Goal: Obtain resource: Download file/media

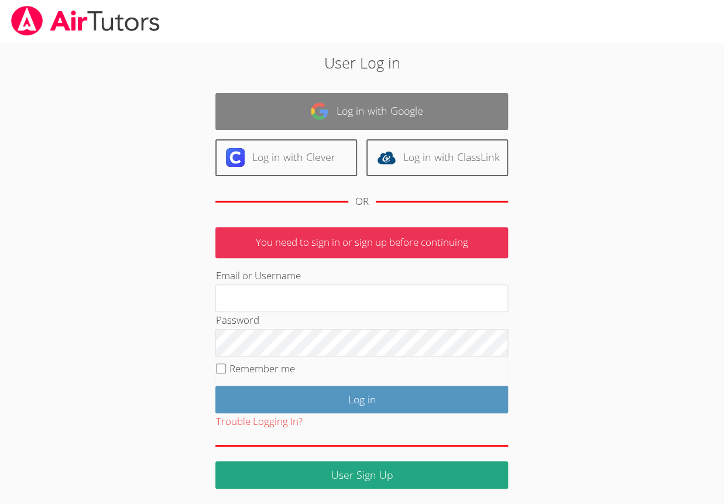
click at [430, 122] on link "Log in with Google" at bounding box center [361, 111] width 293 height 37
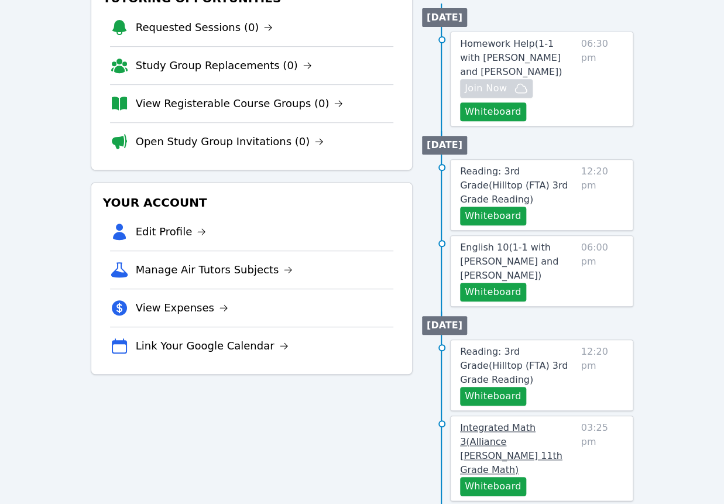
scroll to position [193, 0]
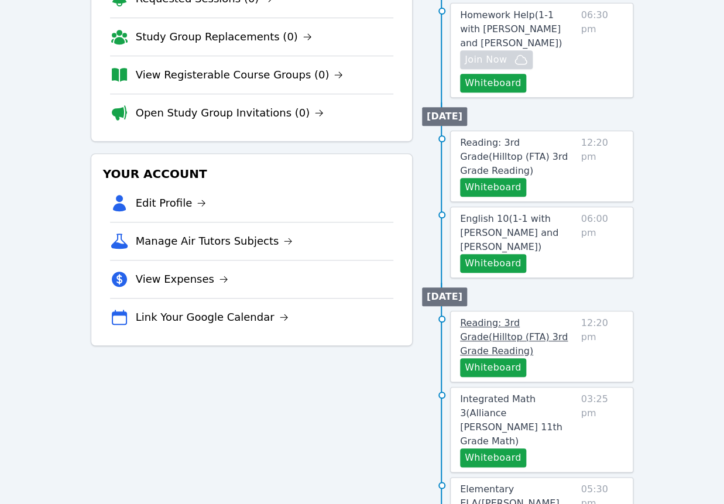
click at [507, 317] on span "Reading: 3rd Grade ( Hilltop (FTA) 3rd Grade Reading )" at bounding box center [514, 336] width 108 height 39
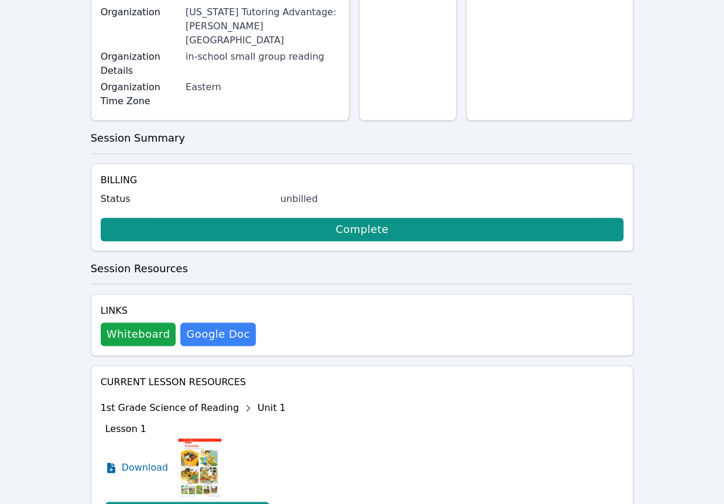
scroll to position [322, 0]
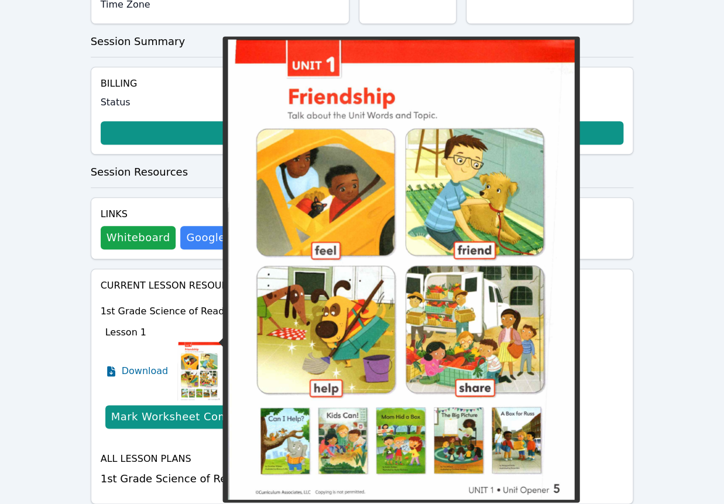
click at [197, 342] on img at bounding box center [199, 371] width 44 height 59
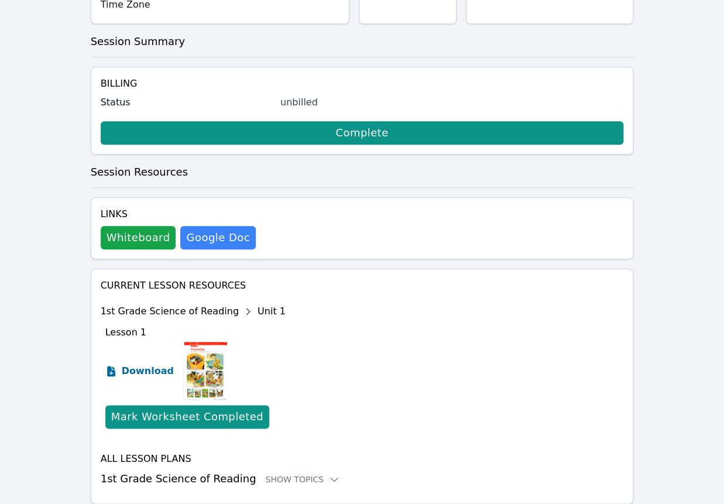
click at [133, 364] on span "Download" at bounding box center [148, 371] width 52 height 14
click at [132, 226] on button "Whiteboard" at bounding box center [138, 237] width 75 height 23
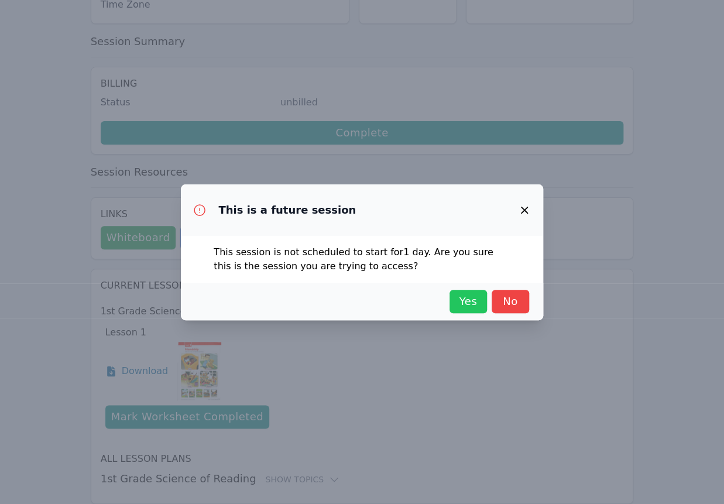
click at [473, 296] on span "Yes" at bounding box center [468, 301] width 26 height 16
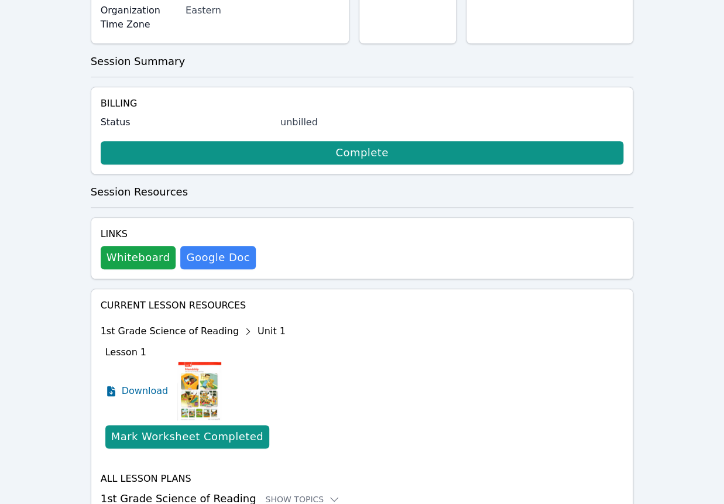
scroll to position [0, 0]
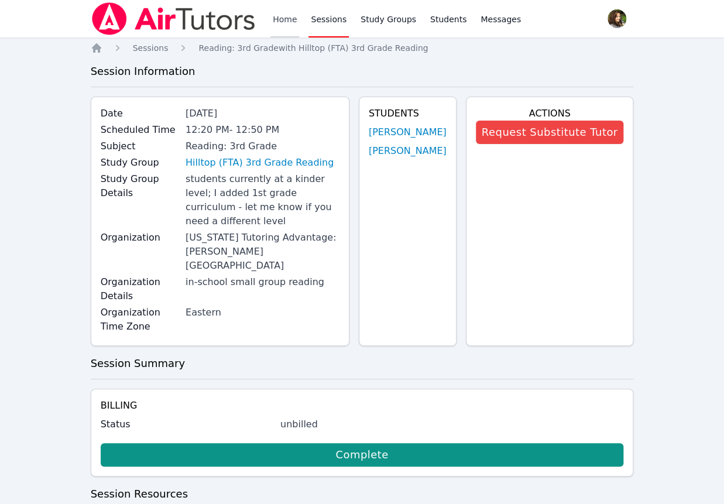
click at [275, 22] on link "Home" at bounding box center [284, 18] width 29 height 37
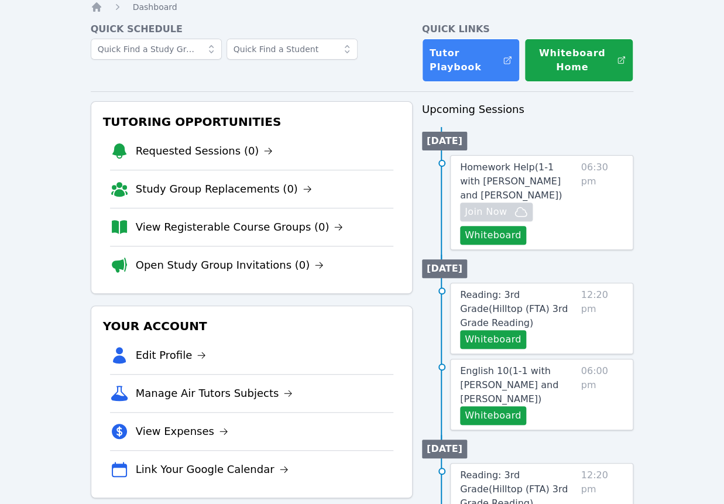
scroll to position [64, 0]
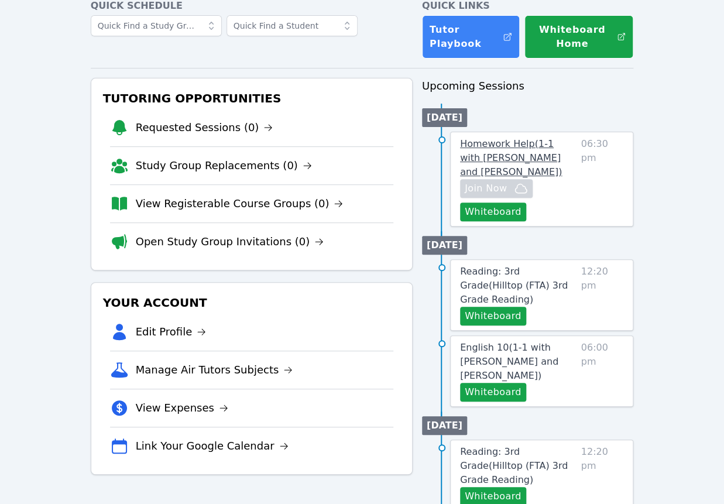
click at [483, 149] on span "Homework Help ( 1-1 with Daniel Shekhtman and Diana Carle )" at bounding box center [511, 157] width 102 height 39
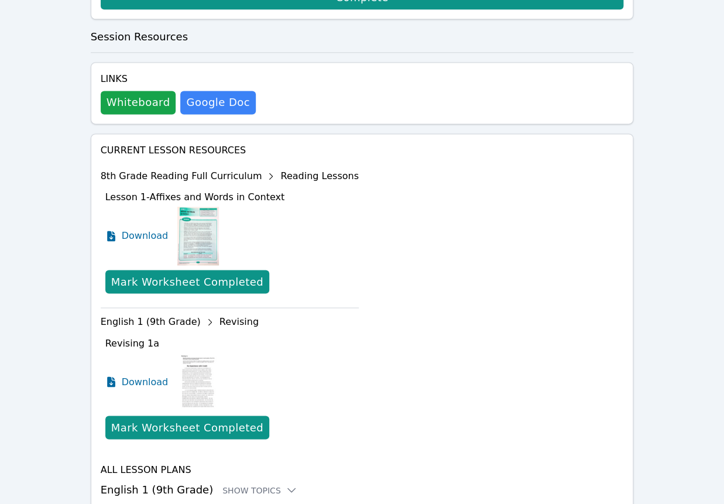
scroll to position [97, 0]
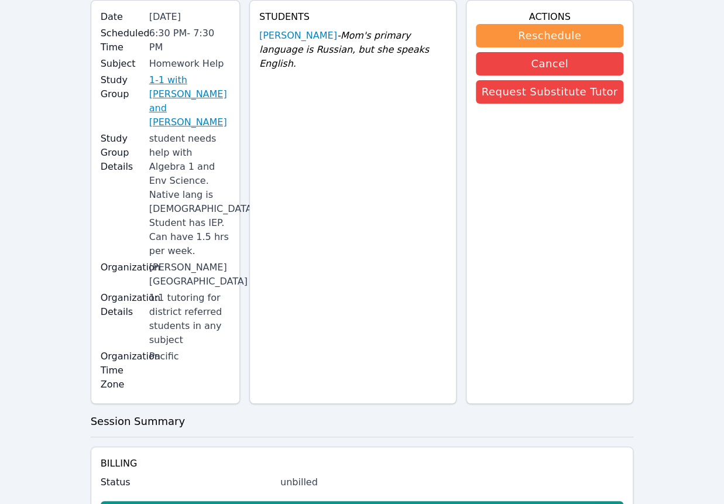
click at [211, 77] on link "1-1 with Daniel Shekhtman and Diana Carle" at bounding box center [189, 101] width 81 height 56
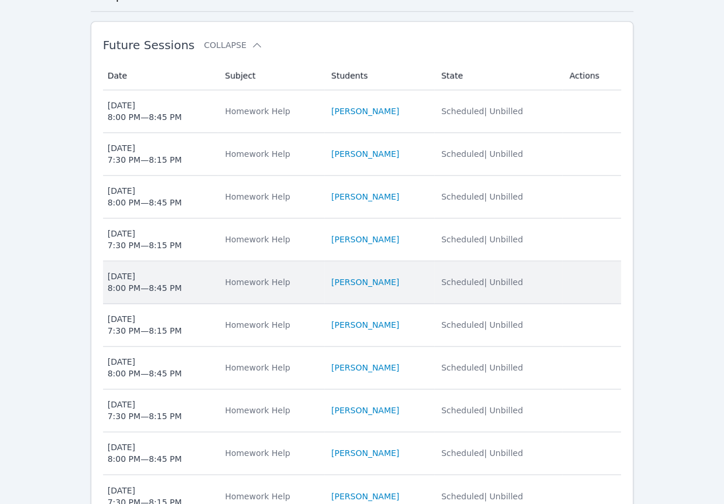
scroll to position [836, 0]
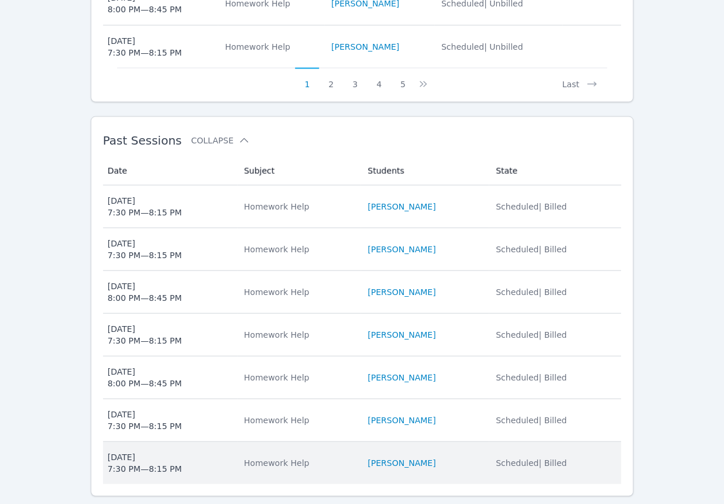
click at [399, 441] on td "Students Daniel Shekhtman" at bounding box center [425, 462] width 128 height 42
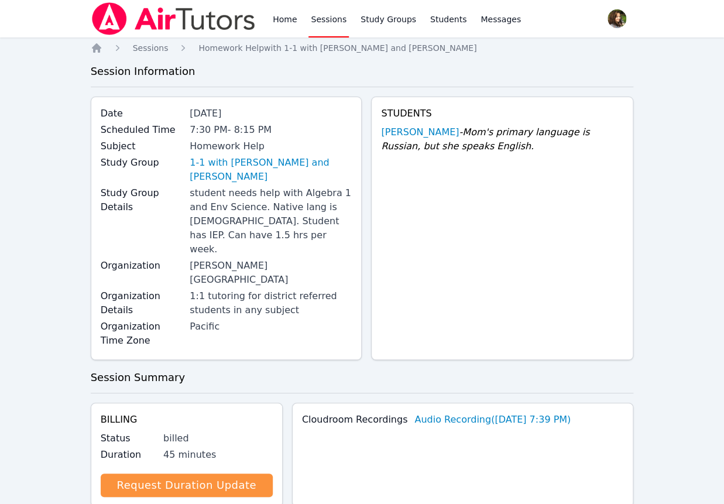
scroll to position [451, 0]
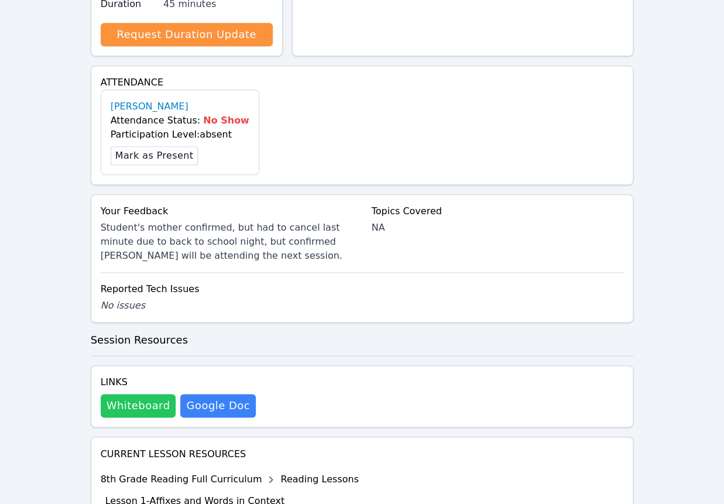
click at [135, 394] on button "Whiteboard" at bounding box center [138, 405] width 75 height 23
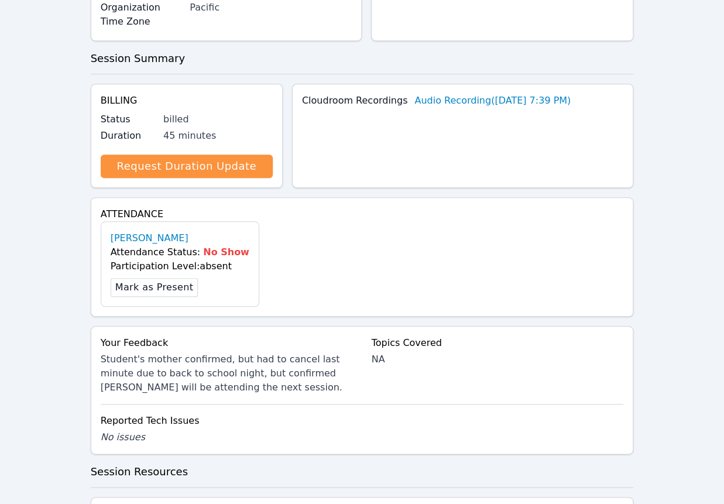
scroll to position [0, 0]
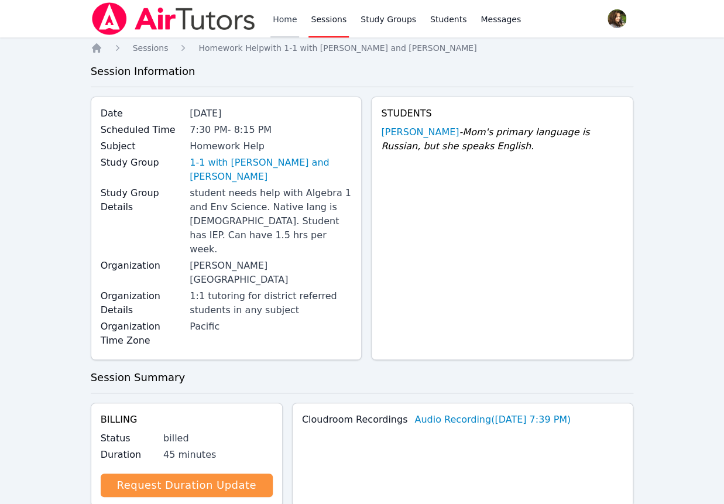
click at [293, 23] on link "Home" at bounding box center [284, 18] width 29 height 37
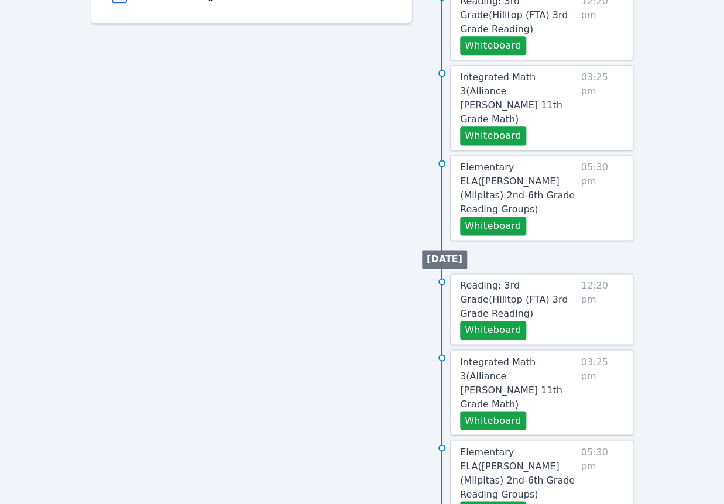
scroll to position [322, 0]
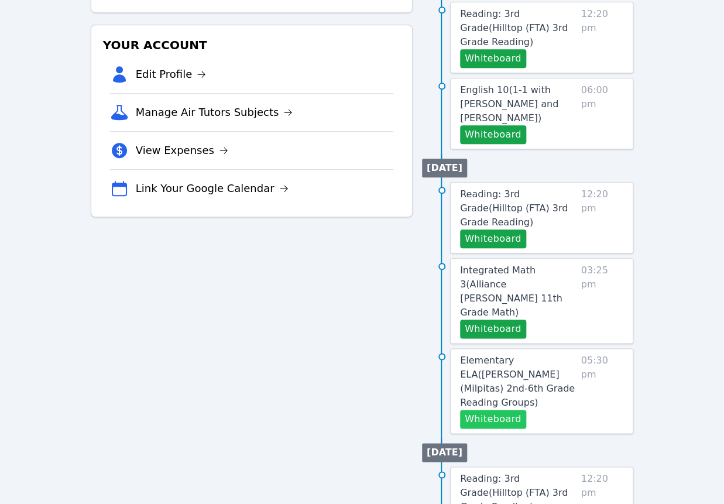
click at [499, 410] on button "Whiteboard" at bounding box center [493, 419] width 66 height 19
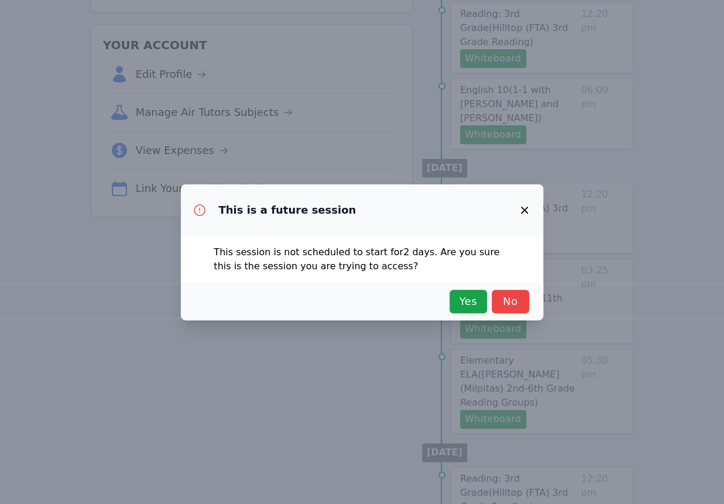
click at [482, 314] on div "Yes No" at bounding box center [362, 301] width 362 height 37
click at [476, 308] on span "Yes" at bounding box center [468, 301] width 26 height 16
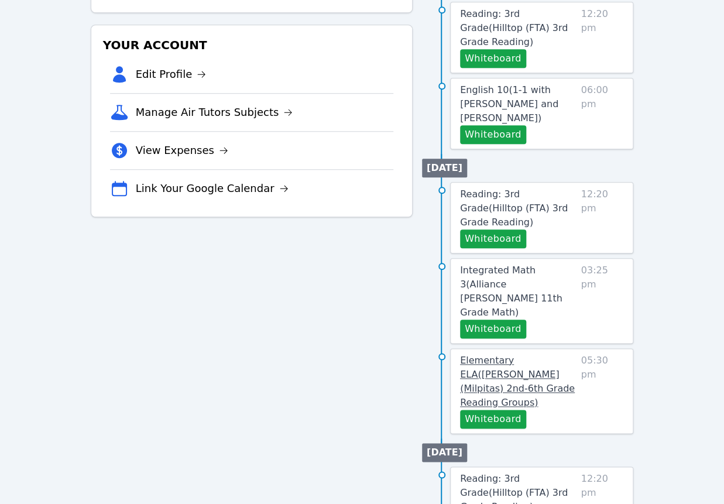
click at [532, 355] on span "Elementary ELA ( Burnett (Milpitas) 2nd-6th Grade Reading Groups )" at bounding box center [517, 381] width 115 height 53
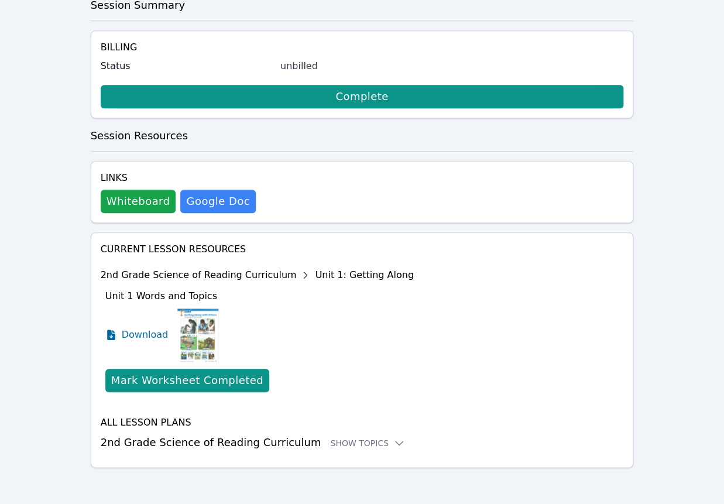
scroll to position [256, 0]
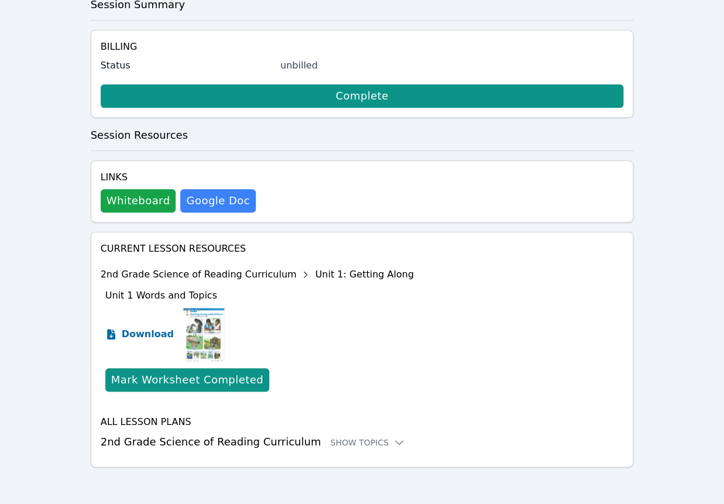
click at [156, 335] on span "Download" at bounding box center [148, 334] width 52 height 14
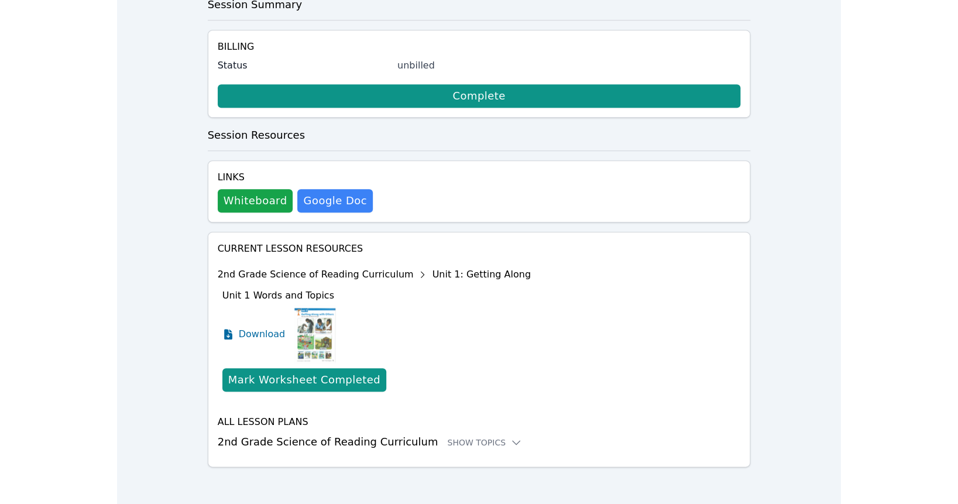
scroll to position [202, 0]
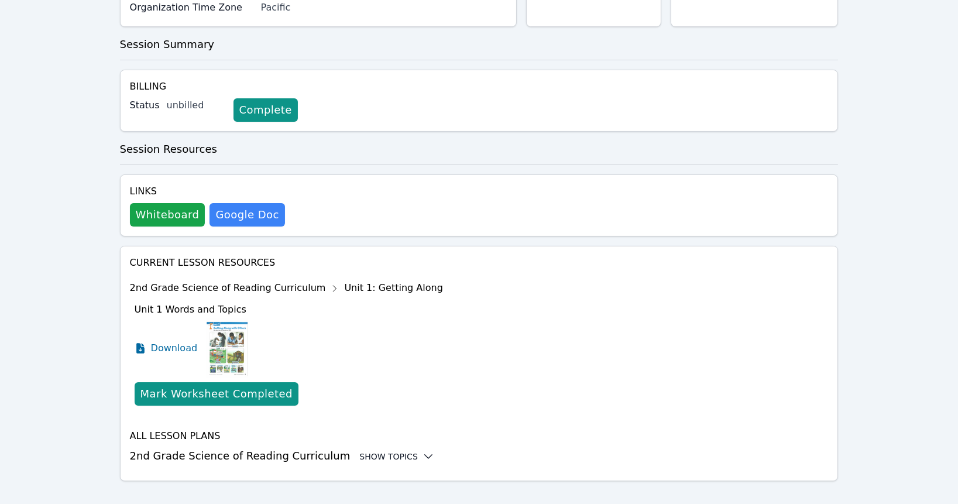
click at [359, 451] on div "Show Topics" at bounding box center [396, 457] width 75 height 12
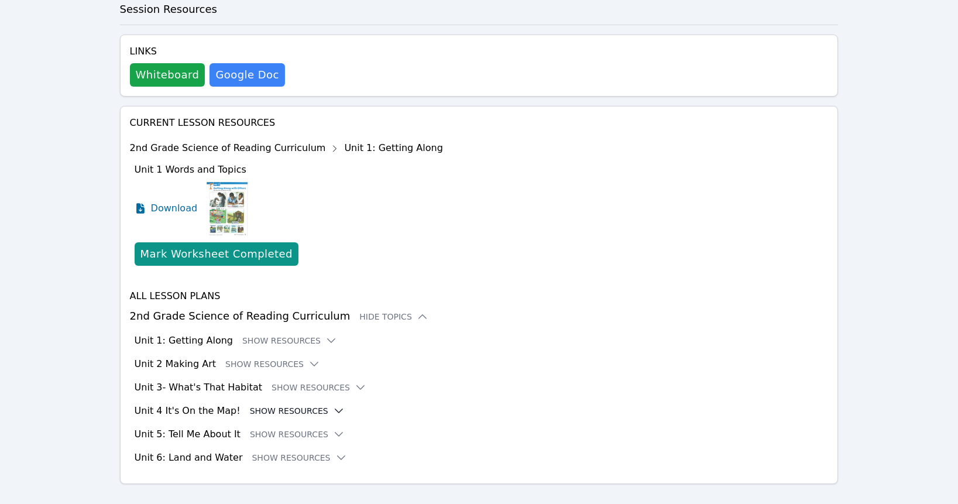
scroll to position [345, 0]
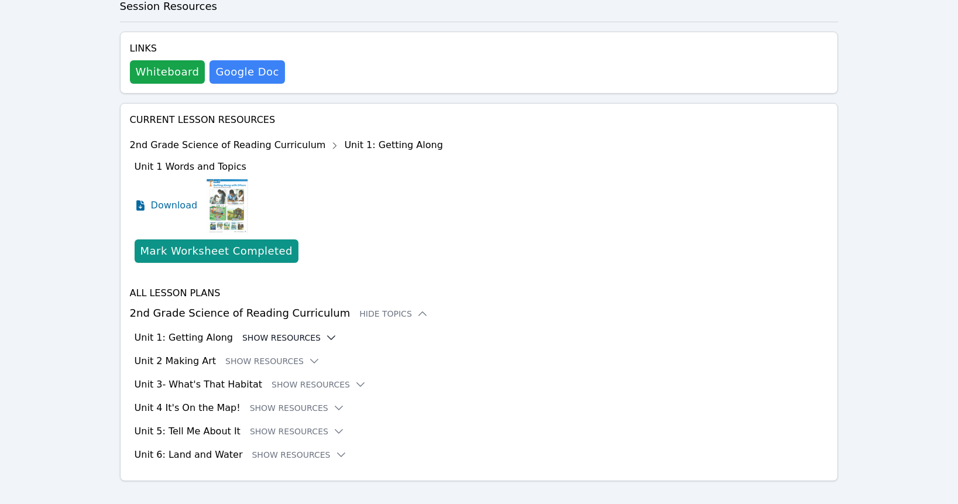
click at [272, 332] on button "Show Resources" at bounding box center [289, 338] width 95 height 12
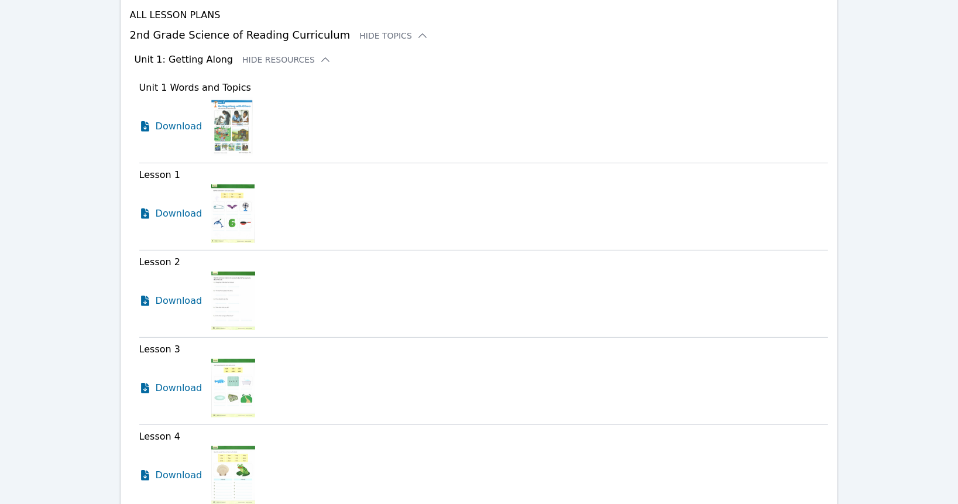
scroll to position [602, 0]
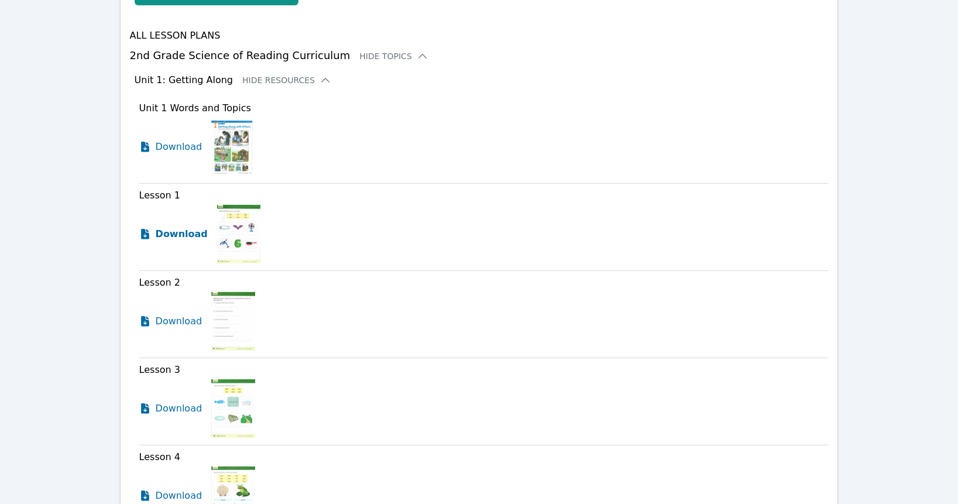
click at [178, 227] on span "Download" at bounding box center [182, 234] width 52 height 14
click at [184, 314] on span "Download" at bounding box center [182, 321] width 52 height 14
click at [162, 401] on span "Download" at bounding box center [182, 408] width 52 height 14
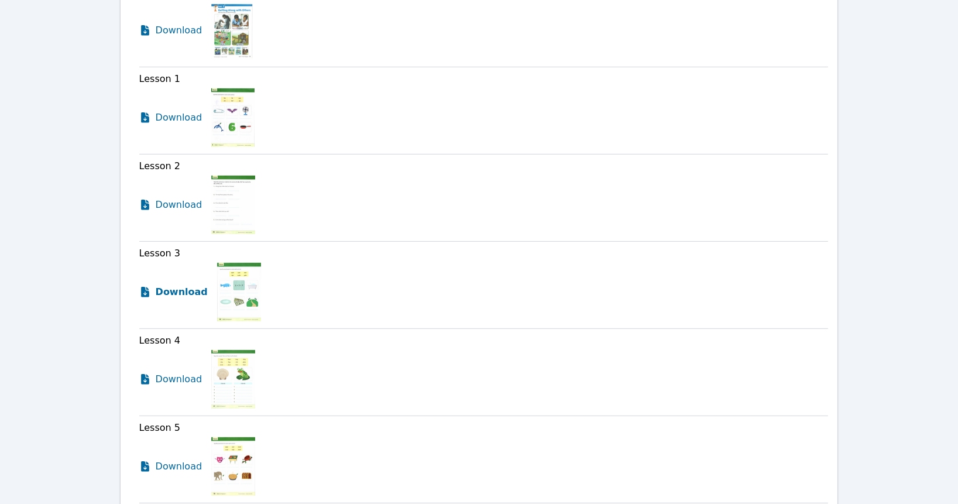
scroll to position [731, 0]
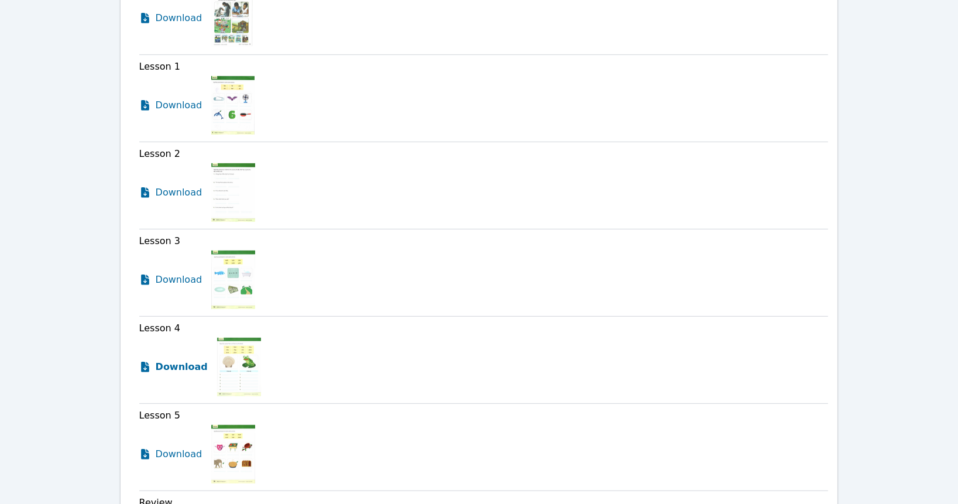
click at [153, 352] on link "Download" at bounding box center [173, 367] width 68 height 59
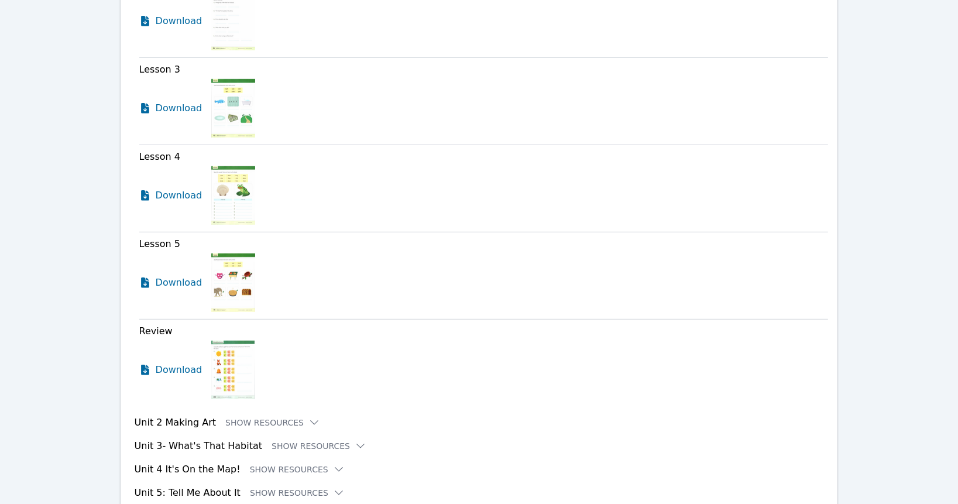
scroll to position [924, 0]
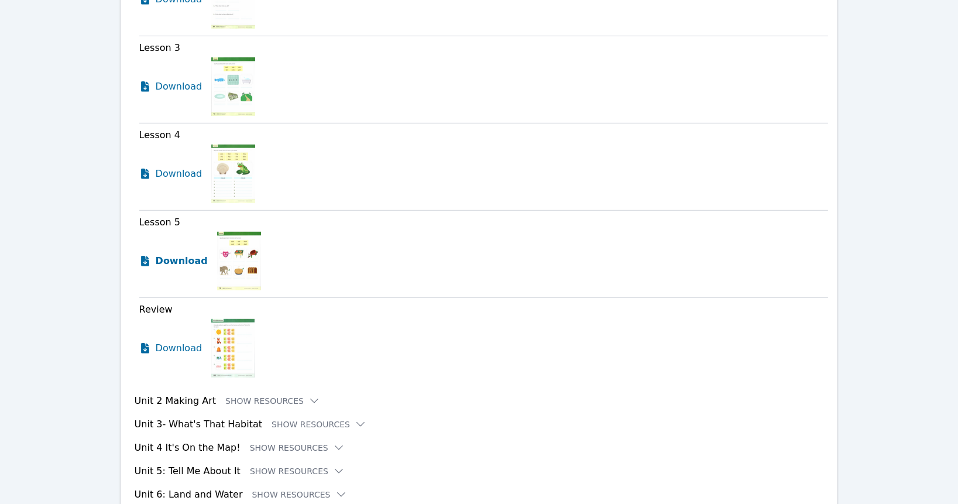
click at [173, 254] on span "Download" at bounding box center [182, 261] width 52 height 14
click at [180, 341] on span "Download" at bounding box center [182, 348] width 52 height 14
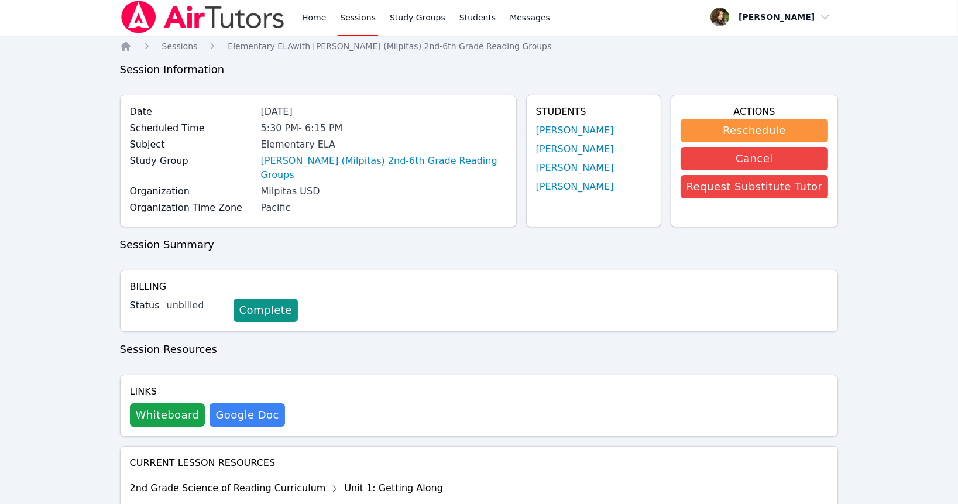
scroll to position [0, 0]
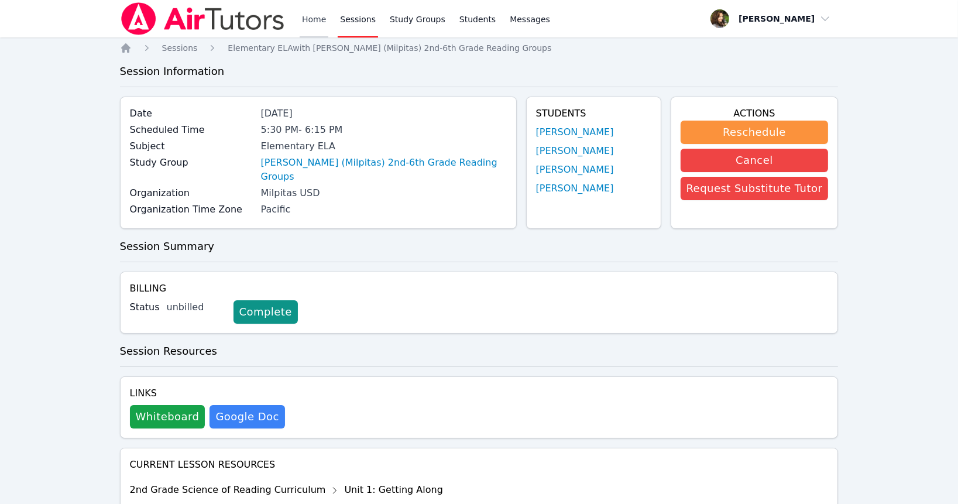
click at [315, 6] on link "Home" at bounding box center [314, 18] width 29 height 37
